Goal: Task Accomplishment & Management: Complete application form

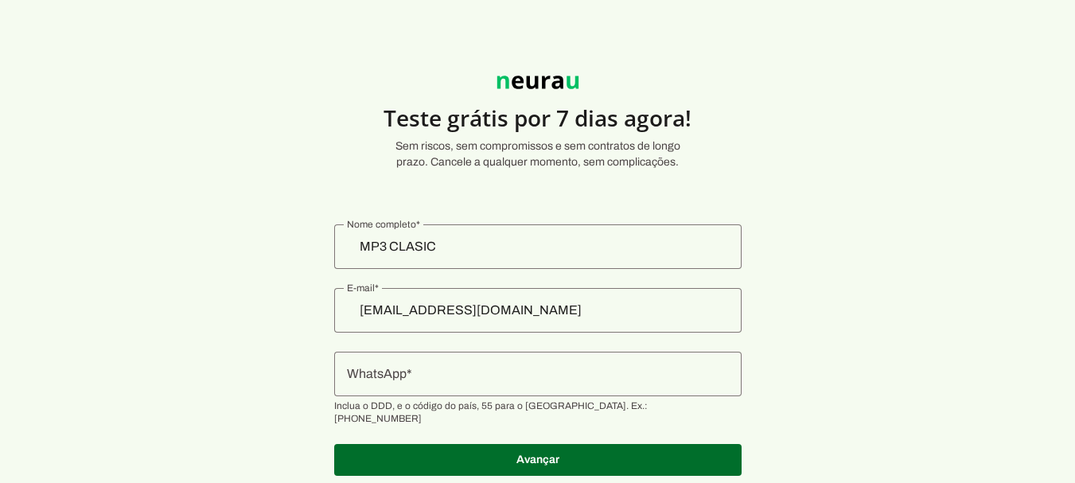
scroll to position [37, 0]
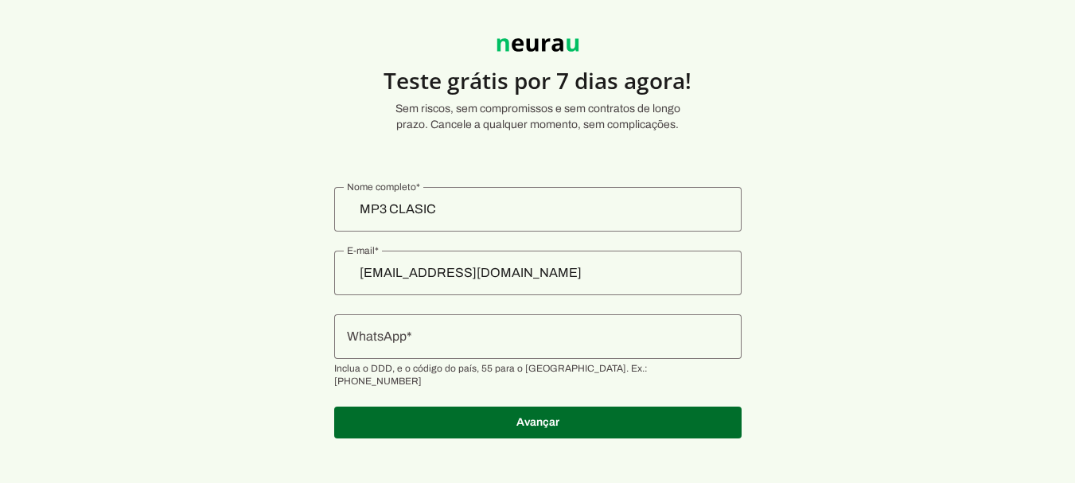
click at [593, 347] on div at bounding box center [537, 336] width 407 height 45
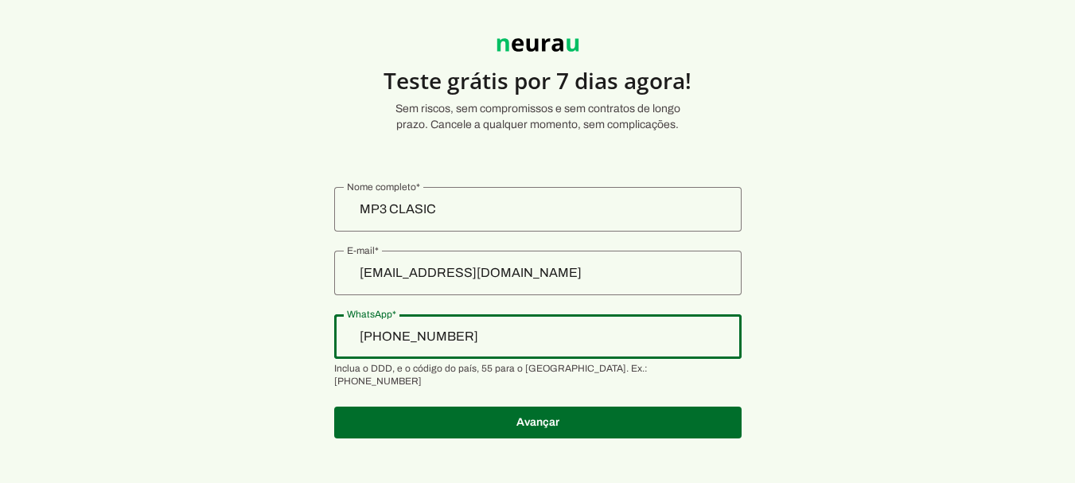
type input "[PHONE_NUMBER]"
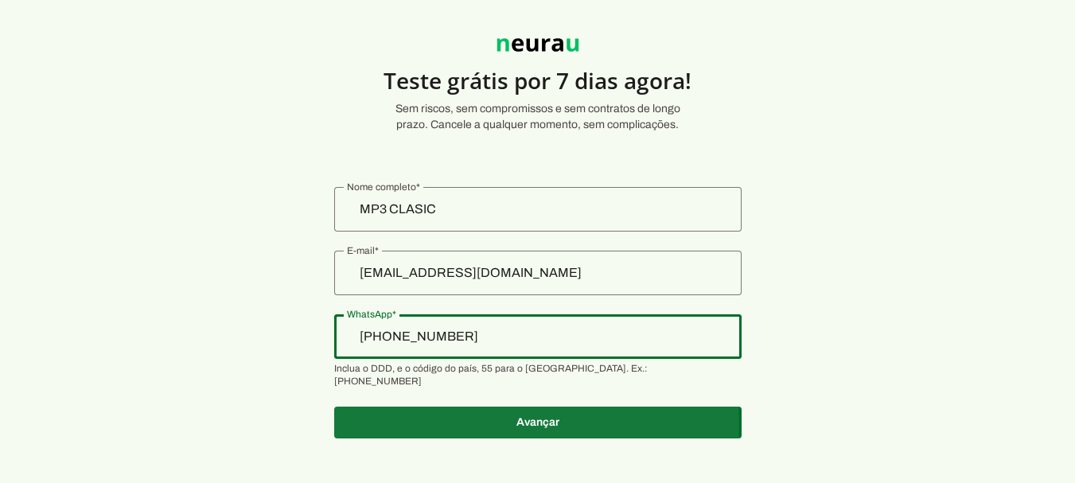
type md-outlined-text-field "[PHONE_NUMBER]"
click at [532, 408] on span at bounding box center [537, 423] width 407 height 38
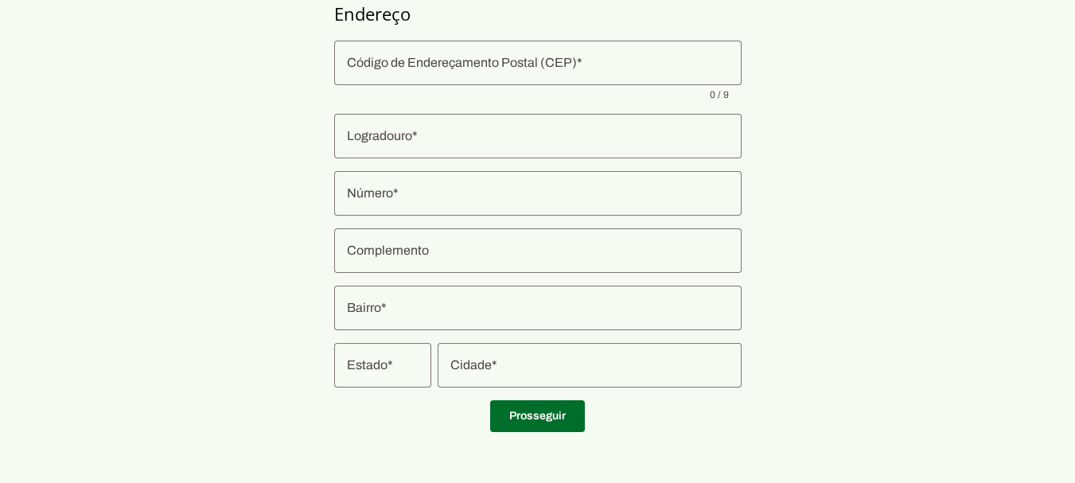
scroll to position [45, 0]
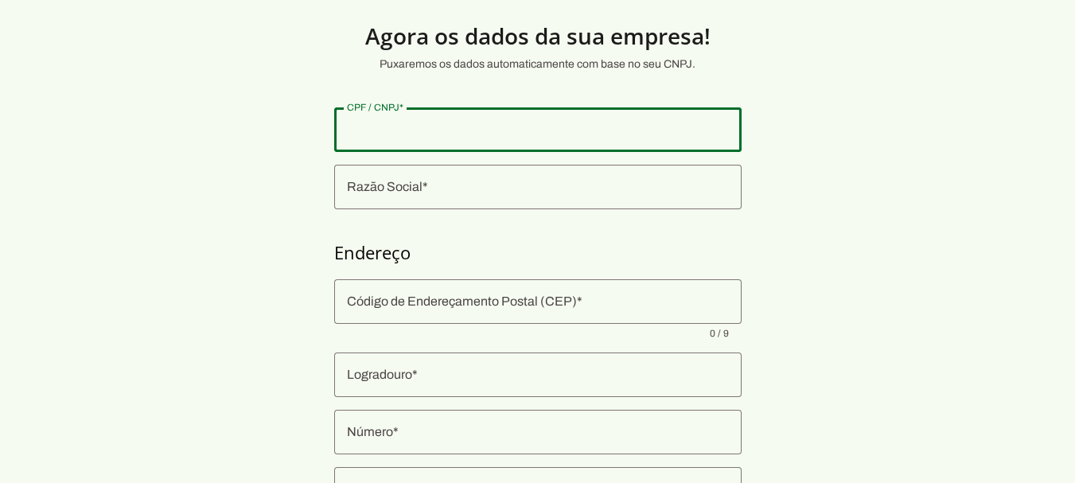
click at [473, 132] on input "CPF / CNPJ" at bounding box center [538, 129] width 382 height 19
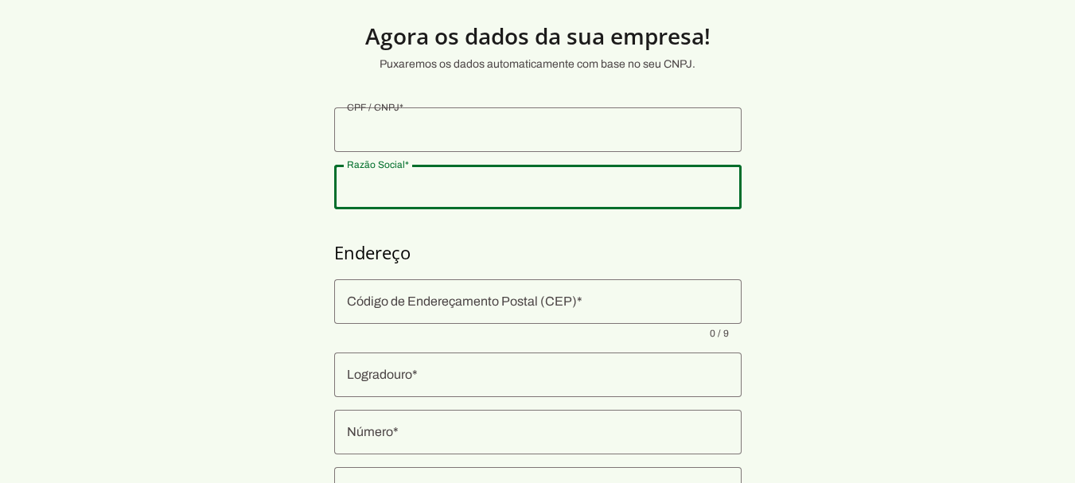
click at [443, 197] on div at bounding box center [537, 187] width 407 height 45
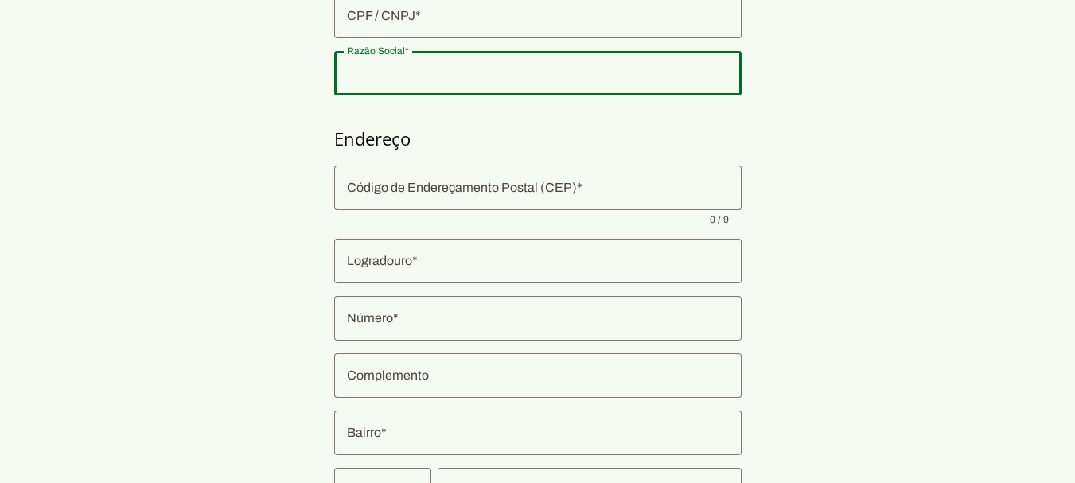
scroll to position [239, 0]
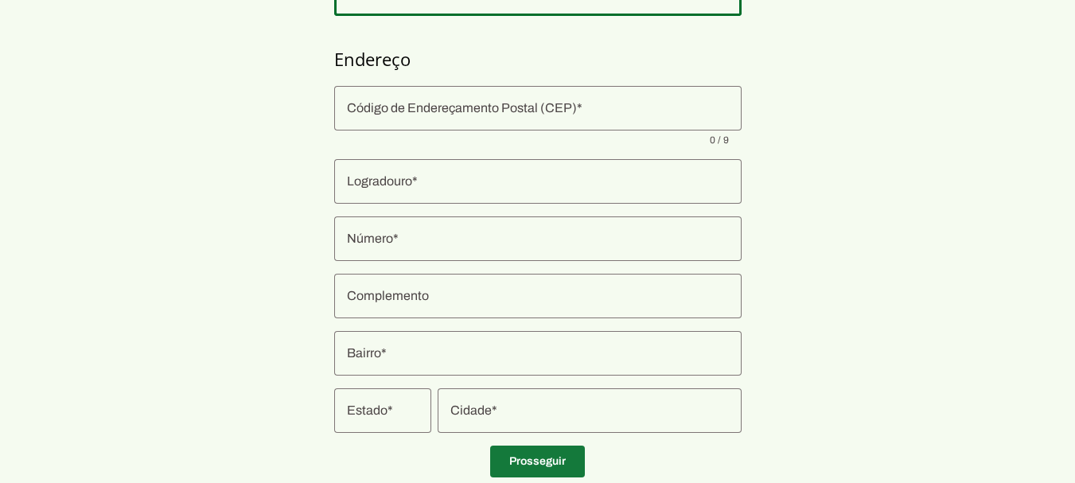
click at [556, 466] on span at bounding box center [537, 462] width 95 height 38
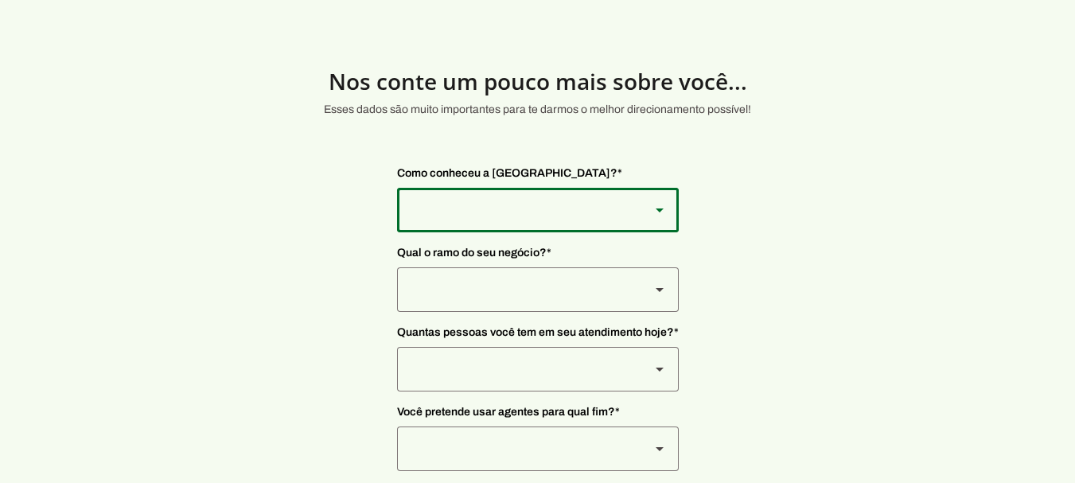
click at [569, 209] on div at bounding box center [517, 210] width 240 height 45
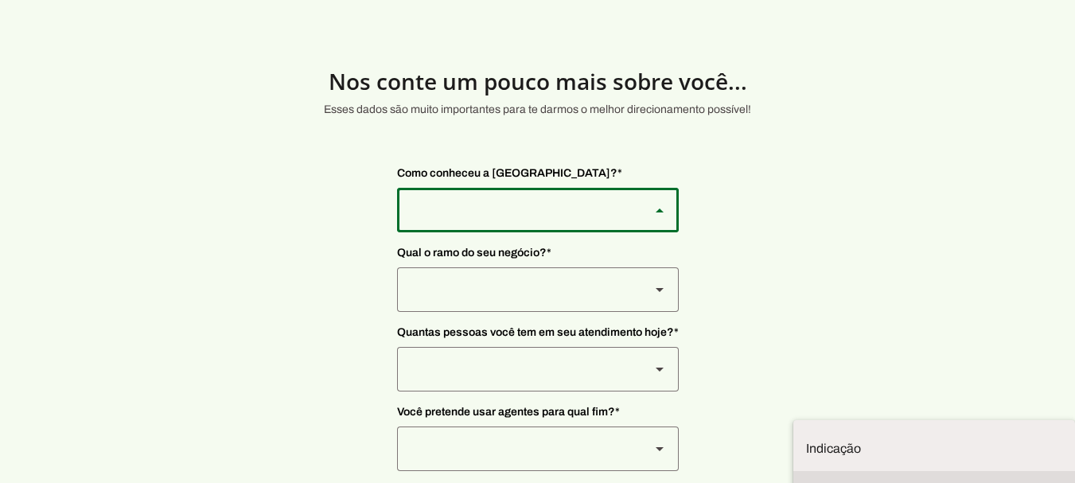
type md-outlined-select "SqiumnrPQyqUQpijGxgf"
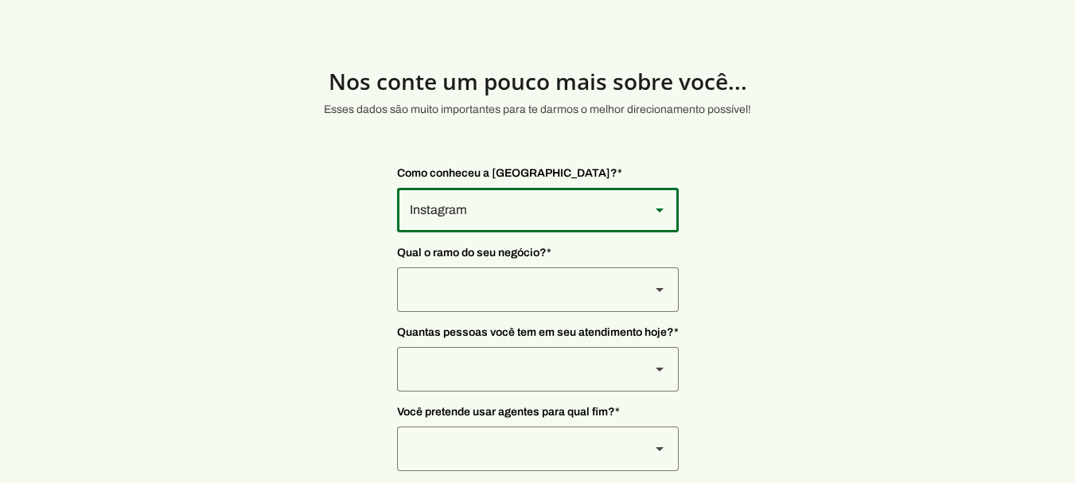
scroll to position [80, 0]
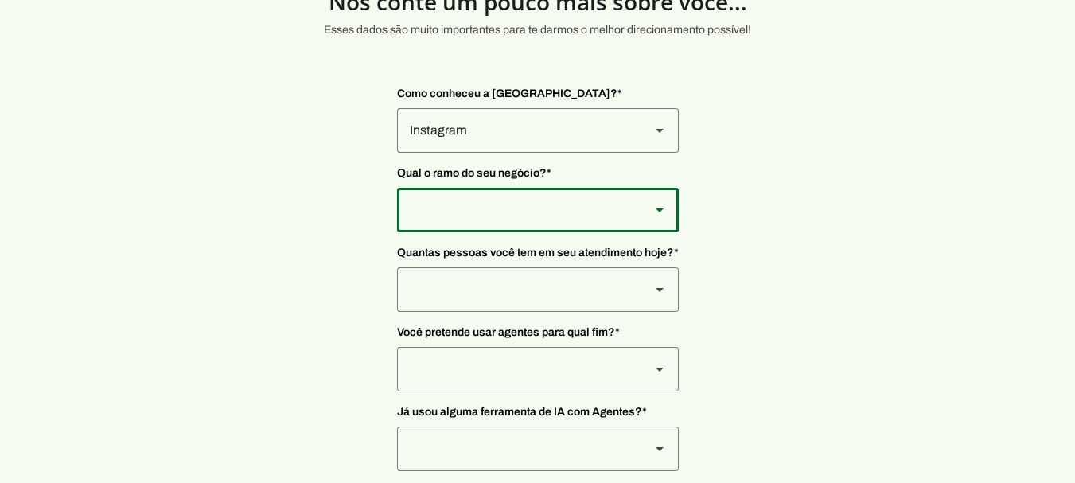
click at [590, 205] on div at bounding box center [517, 210] width 240 height 45
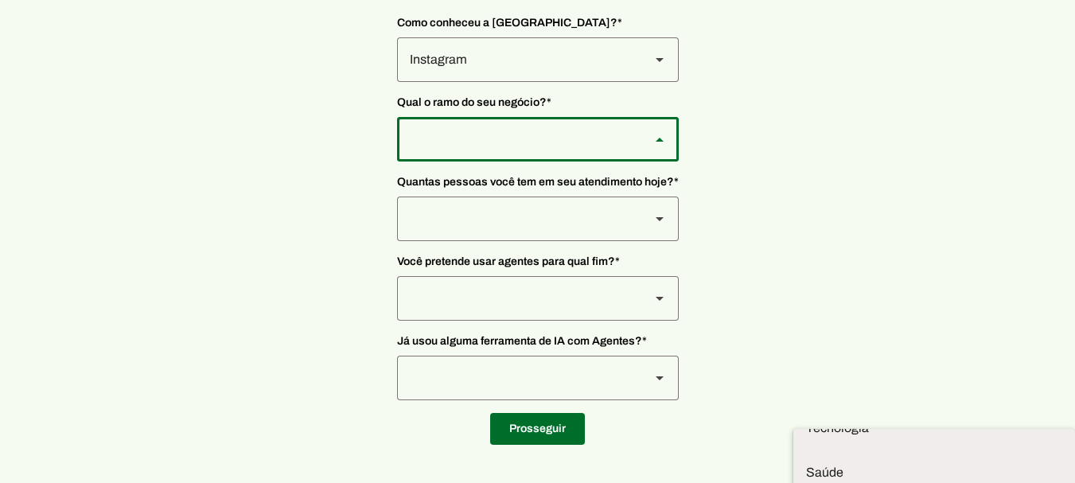
type md-outlined-select "PdBvFalRKZEXjQ8yR20Z"
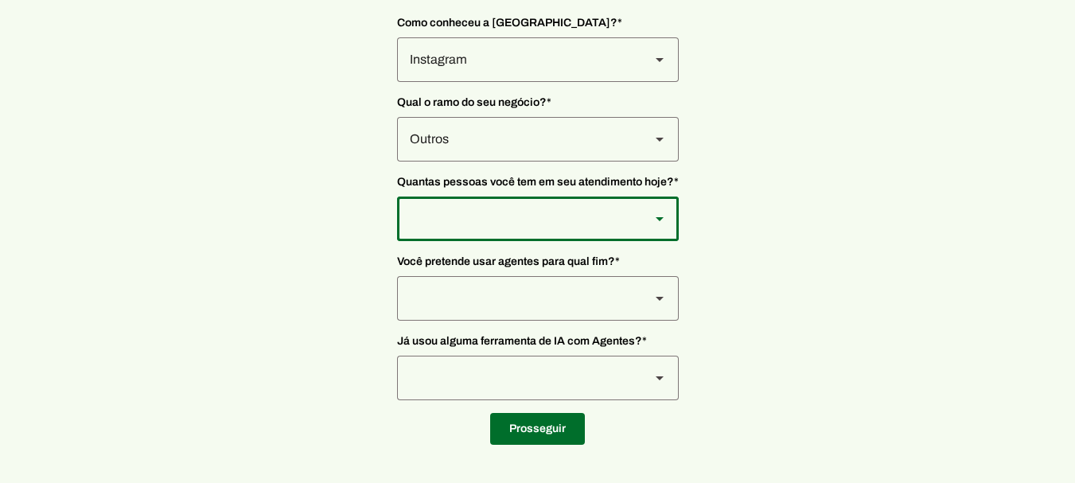
click at [546, 222] on div at bounding box center [517, 219] width 240 height 45
type md-outlined-select "ZsOiCX82yL6yBZXfQ2Gk"
click at [514, 299] on div at bounding box center [517, 298] width 240 height 45
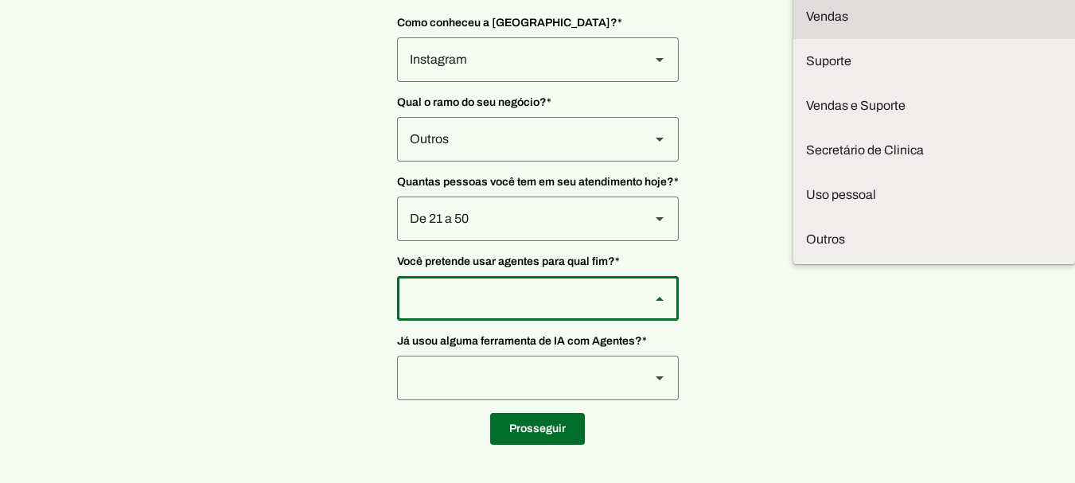
click at [806, 23] on slot at bounding box center [934, 16] width 256 height 19
type md-outlined-select "F7ie3OCOKWbmhu0VXrjC"
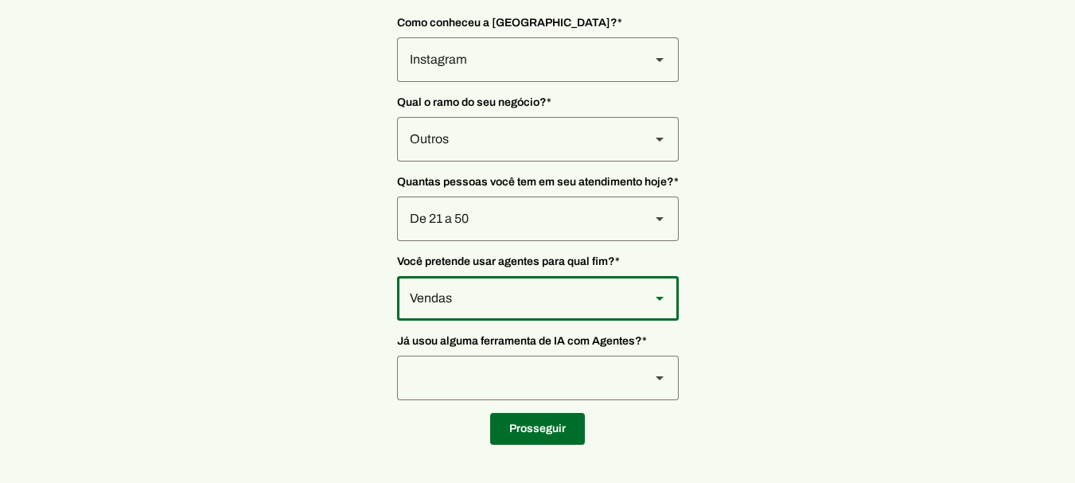
click at [504, 380] on div at bounding box center [517, 378] width 240 height 45
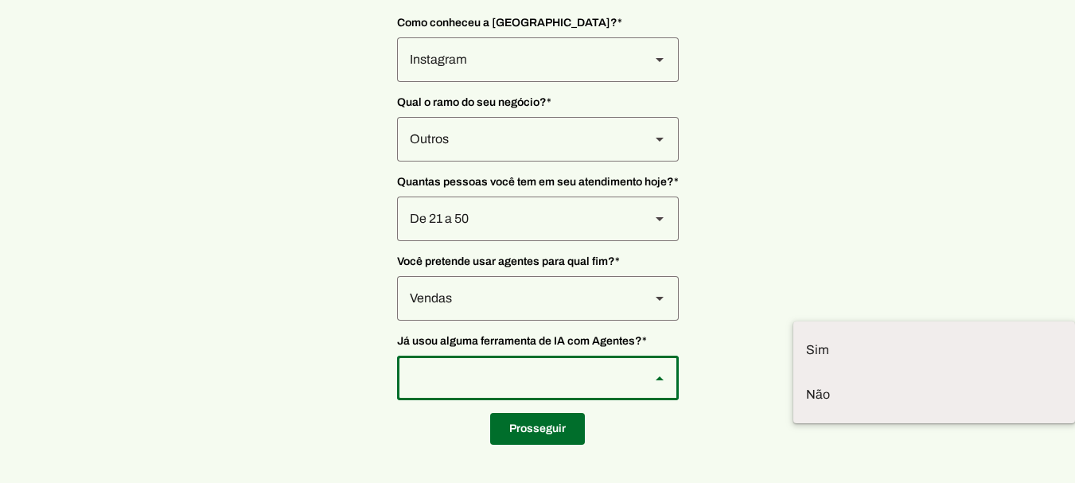
click at [787, 325] on section "Nos conte um pouco mais sobre você... Esses dados são muito importantes para te…" at bounding box center [537, 166] width 1075 height 557
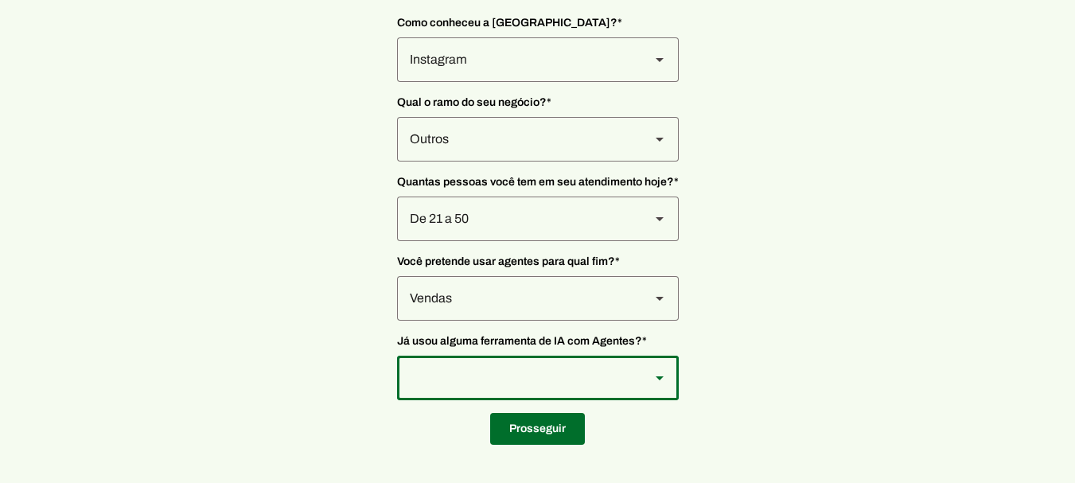
click at [521, 375] on div at bounding box center [517, 378] width 240 height 45
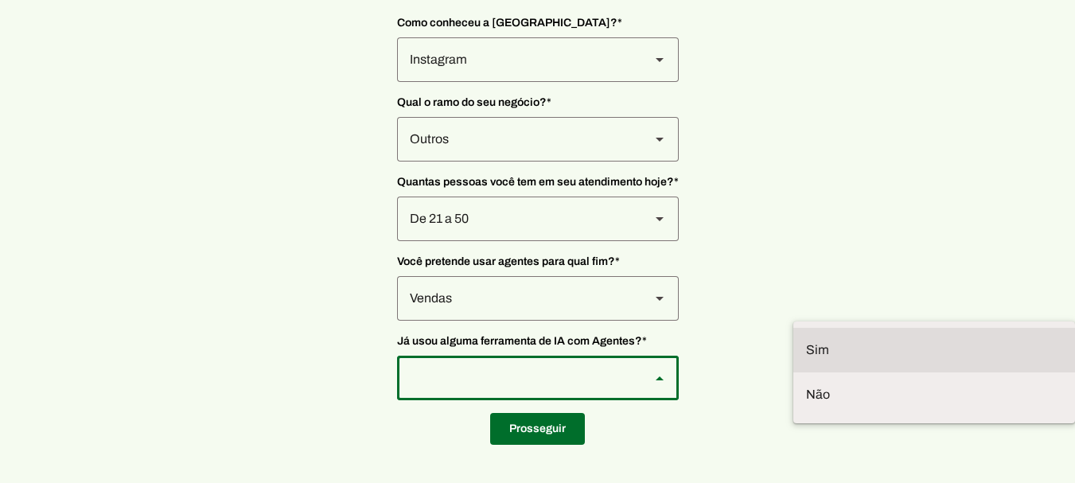
click at [793, 328] on md-item "Sim" at bounding box center [934, 350] width 282 height 45
type md-outlined-select "VW4vzTVOoC6mj29ueI2H"
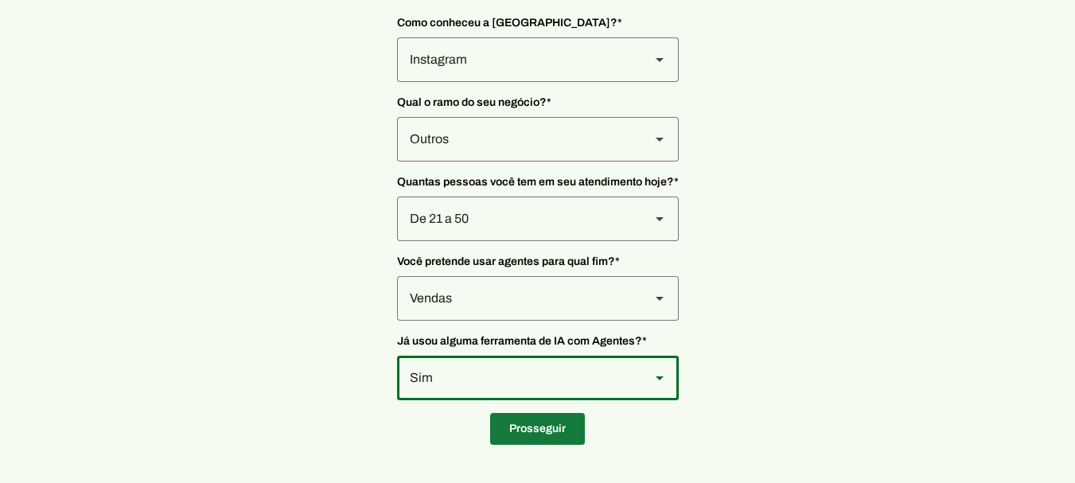
click at [542, 434] on span at bounding box center [537, 429] width 95 height 38
